Goal: Information Seeking & Learning: Learn about a topic

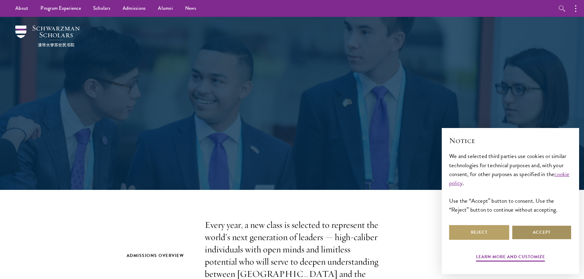
click at [529, 232] on button "Accept" at bounding box center [542, 232] width 60 height 15
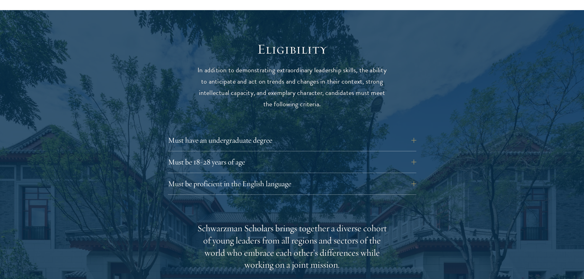
scroll to position [798, 0]
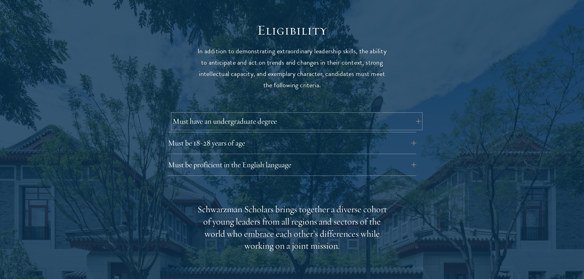
click at [239, 114] on button "Must have an undergraduate degree" at bounding box center [297, 121] width 248 height 15
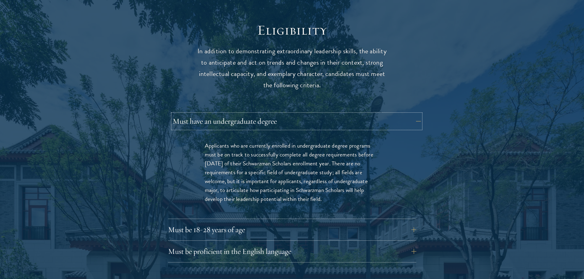
click at [239, 114] on button "Must have an undergraduate degree" at bounding box center [297, 121] width 248 height 15
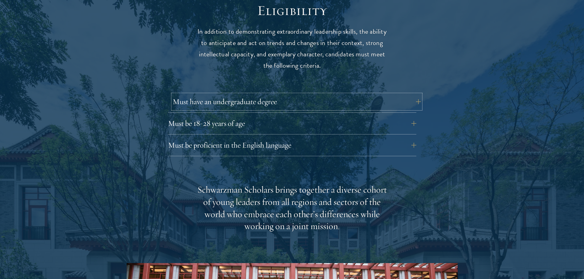
scroll to position [828, 0]
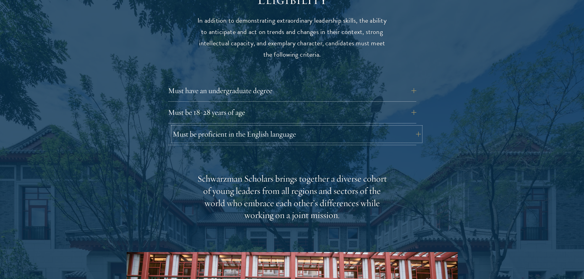
click at [257, 128] on button "Must be proficient in the English language" at bounding box center [297, 134] width 248 height 15
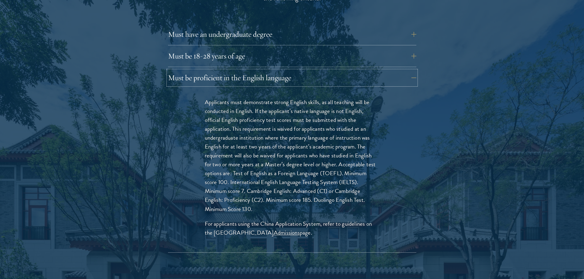
scroll to position [890, 0]
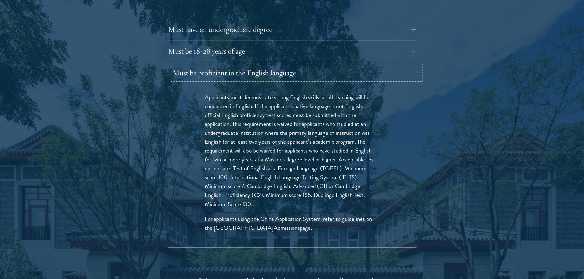
click at [309, 66] on button "Must be proficient in the English language" at bounding box center [297, 73] width 248 height 15
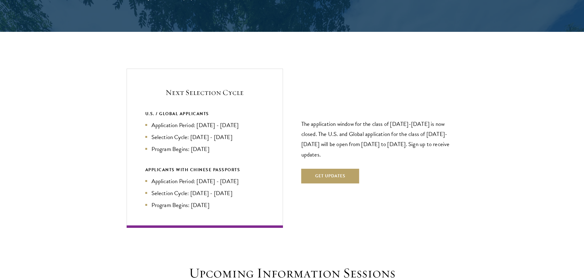
scroll to position [1288, 0]
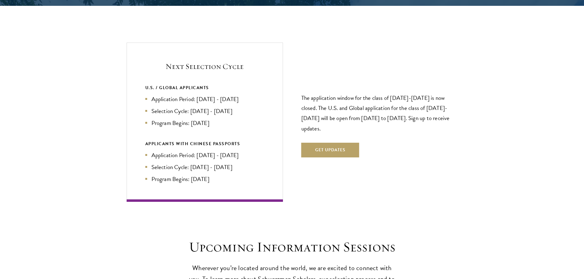
click at [142, 74] on div "Next Selection Cycle U.S. / GLOBAL APPLICANTS Application Period: [DATE] - [DAT…" at bounding box center [205, 122] width 156 height 159
drag, startPoint x: 158, startPoint y: 90, endPoint x: 185, endPoint y: 88, distance: 27.7
click at [185, 95] on li "Application Period: [DATE] - [DATE]" at bounding box center [204, 99] width 119 height 9
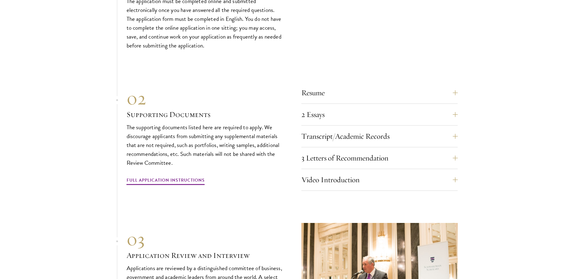
scroll to position [1902, 0]
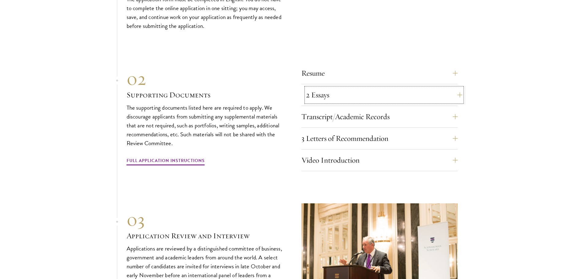
click at [341, 88] on button "2 Essays" at bounding box center [384, 95] width 156 height 15
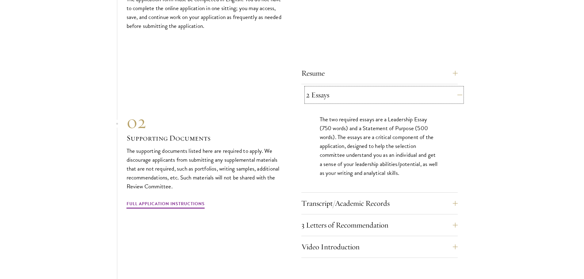
click at [341, 88] on button "2 Essays" at bounding box center [384, 95] width 156 height 15
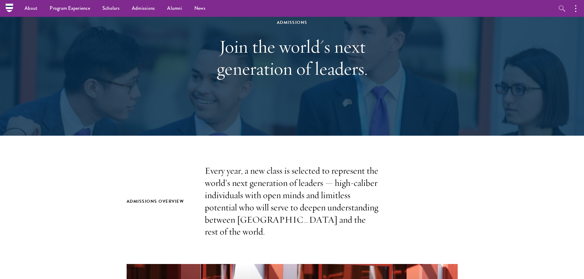
scroll to position [0, 0]
